Goal: Book appointment/travel/reservation

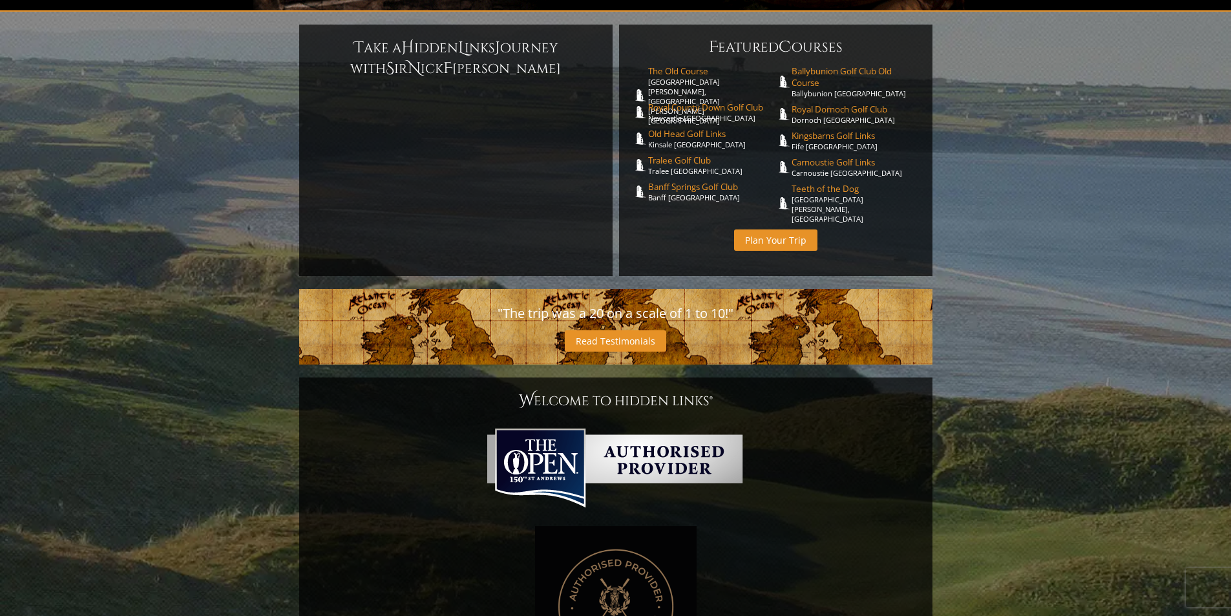
scroll to position [194, 0]
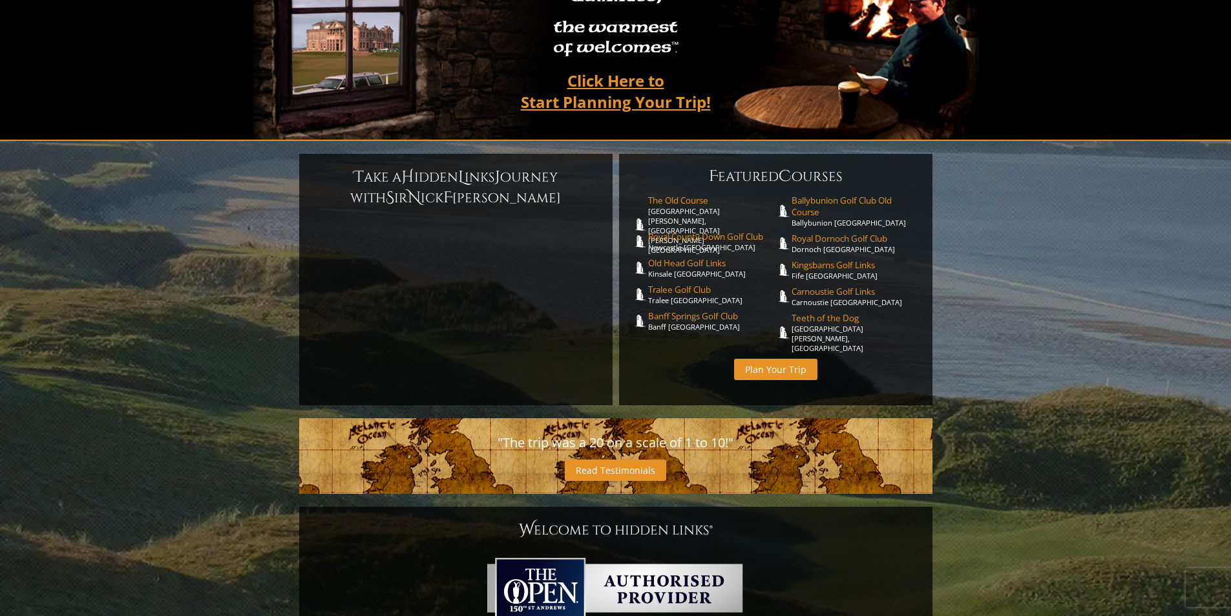
click at [765, 359] on link "Plan Your Trip" at bounding box center [775, 369] width 83 height 21
